Goal: Task Accomplishment & Management: Manage account settings

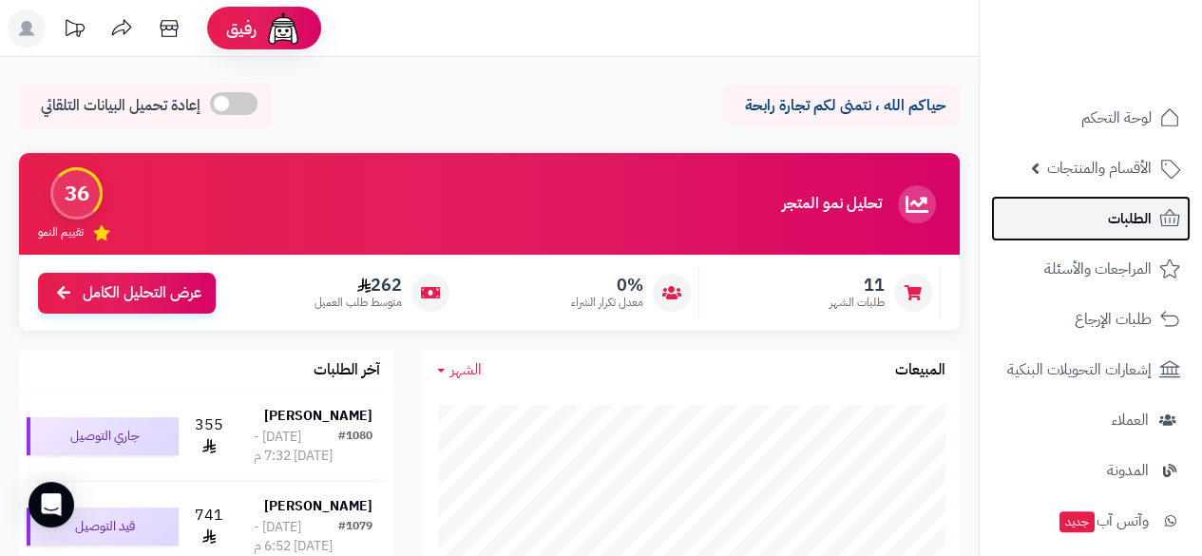
click at [1116, 231] on span "الطلبات" at bounding box center [1130, 218] width 44 height 27
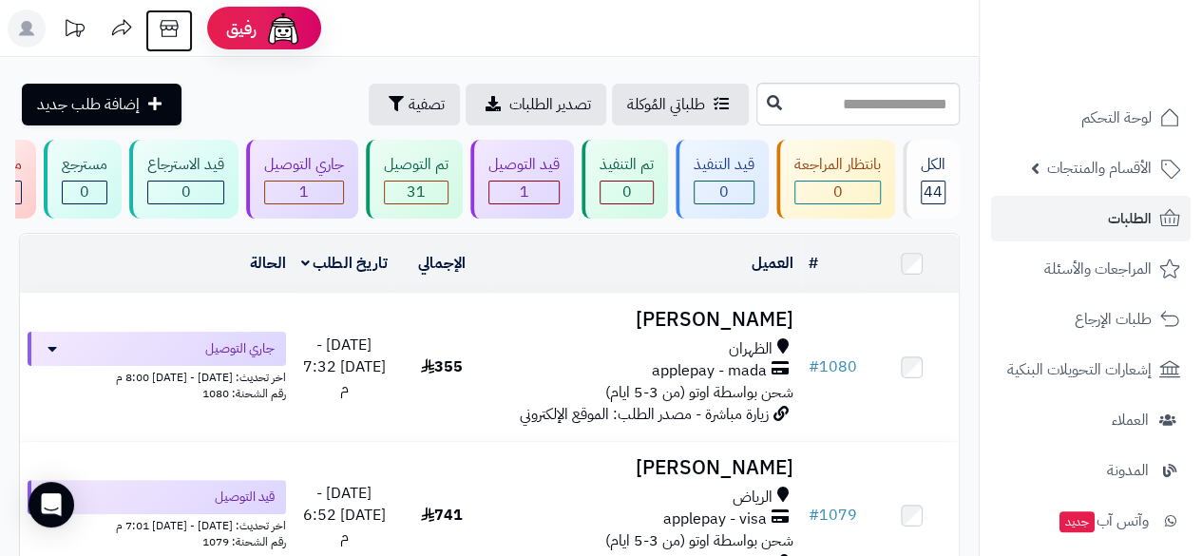
click at [177, 31] on icon at bounding box center [169, 29] width 38 height 38
click at [169, 29] on icon at bounding box center [169, 29] width 38 height 38
click at [171, 25] on icon at bounding box center [169, 29] width 38 height 38
